Goal: Navigation & Orientation: Find specific page/section

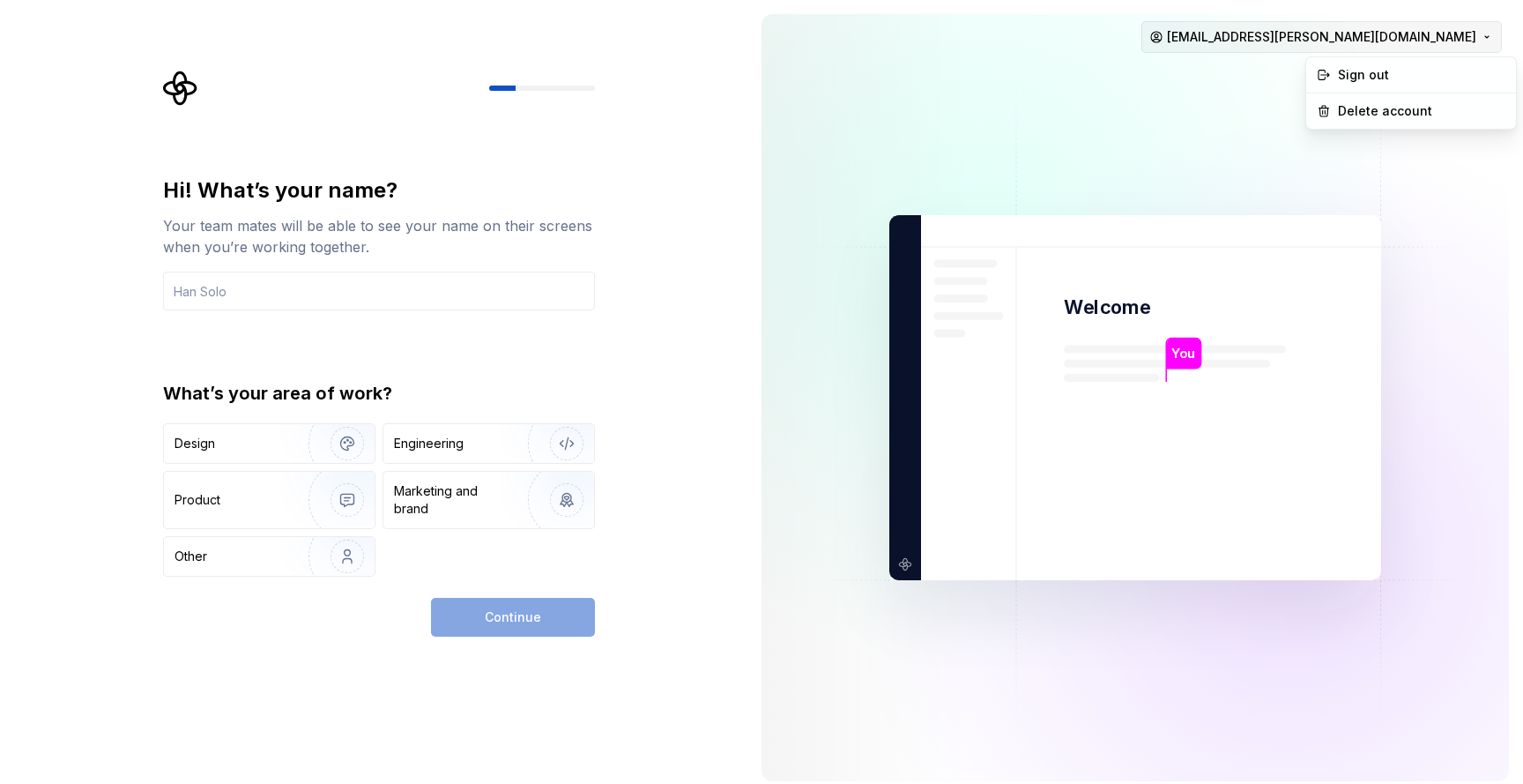
click at [1445, 29] on html "Hi! What’s your name? Your team mates will be able to see your name on their sc…" at bounding box center [761, 392] width 1523 height 784
click at [1374, 81] on div "Sign out" at bounding box center [1422, 75] width 168 height 18
